Goal: Task Accomplishment & Management: Use online tool/utility

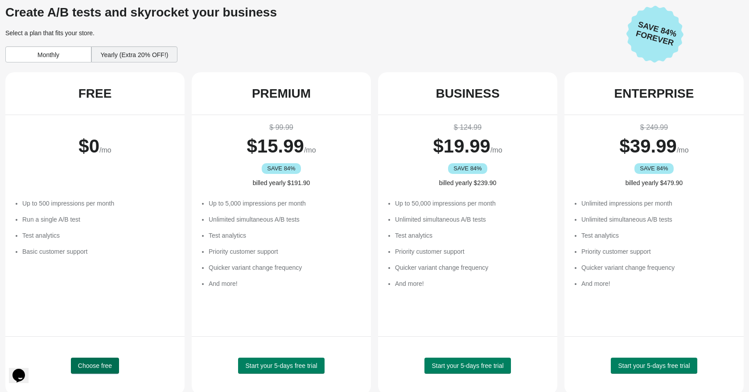
click at [108, 362] on span "Choose free" at bounding box center [95, 365] width 34 height 7
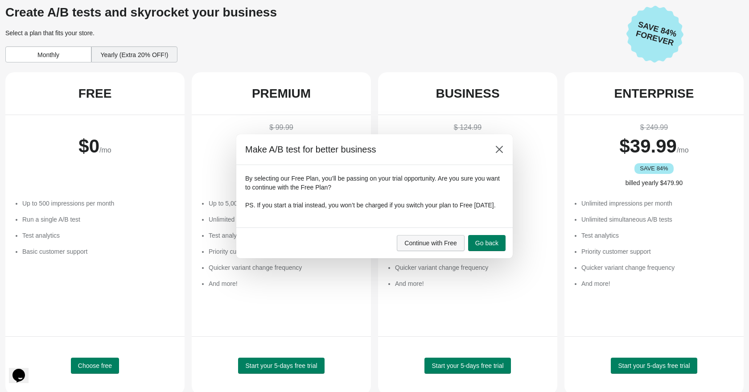
click at [446, 246] on span "Continue with Free" at bounding box center [430, 242] width 53 height 7
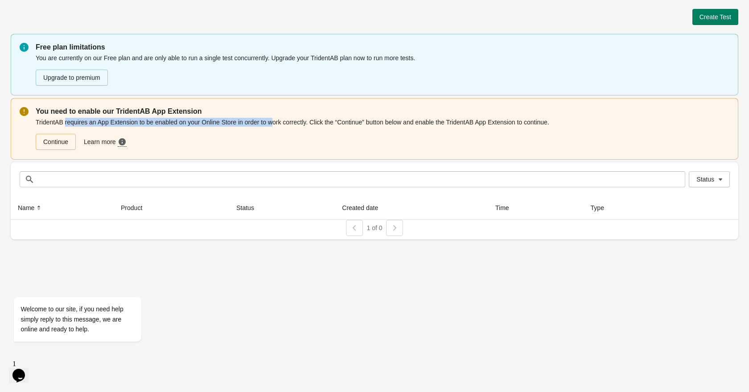
drag, startPoint x: 66, startPoint y: 122, endPoint x: 280, endPoint y: 126, distance: 214.4
click at [280, 126] on div "TridentAB requires an App Extension to be enabled on your Online Store in order…" at bounding box center [383, 134] width 694 height 34
click at [70, 141] on link "Continue" at bounding box center [56, 142] width 40 height 16
